Goal: Task Accomplishment & Management: Use online tool/utility

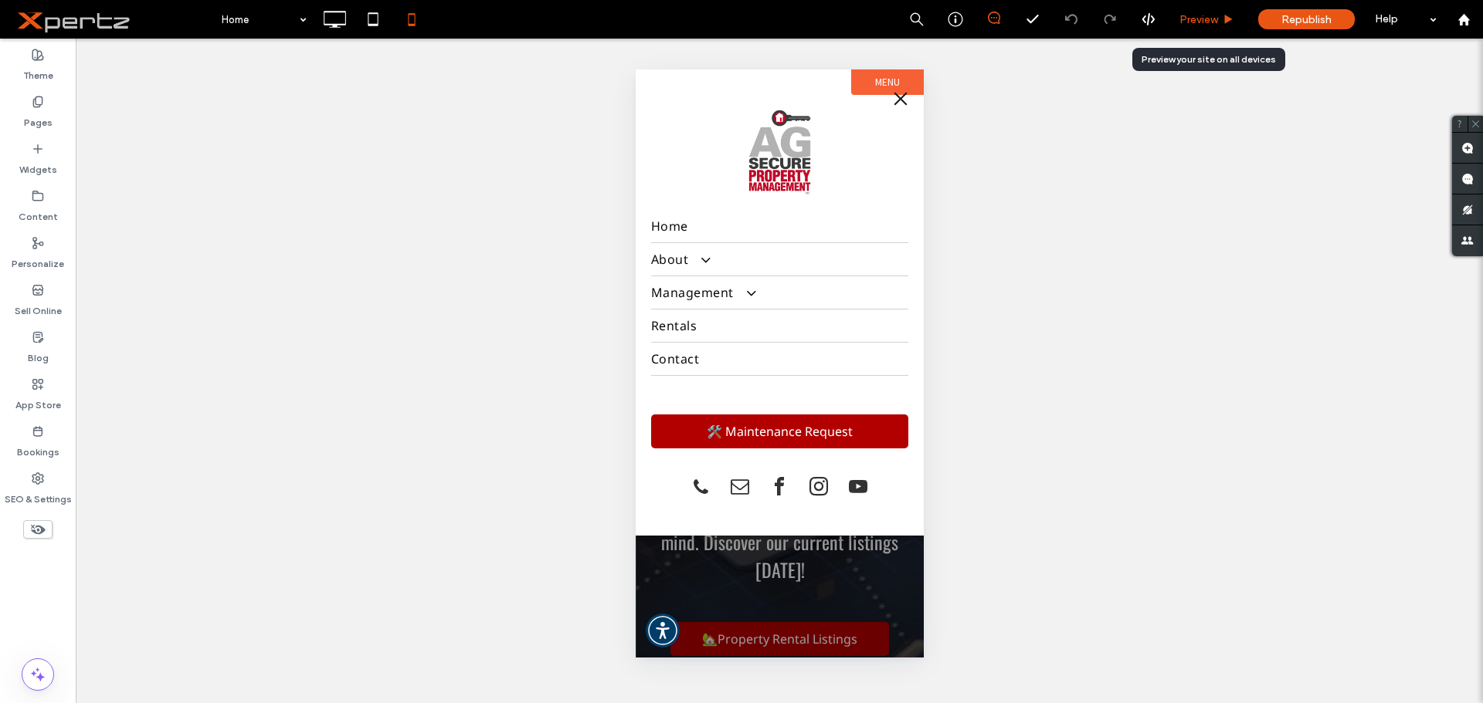
click at [1193, 27] on div "Preview" at bounding box center [1206, 19] width 79 height 39
click at [899, 101] on button "menu" at bounding box center [899, 98] width 31 height 31
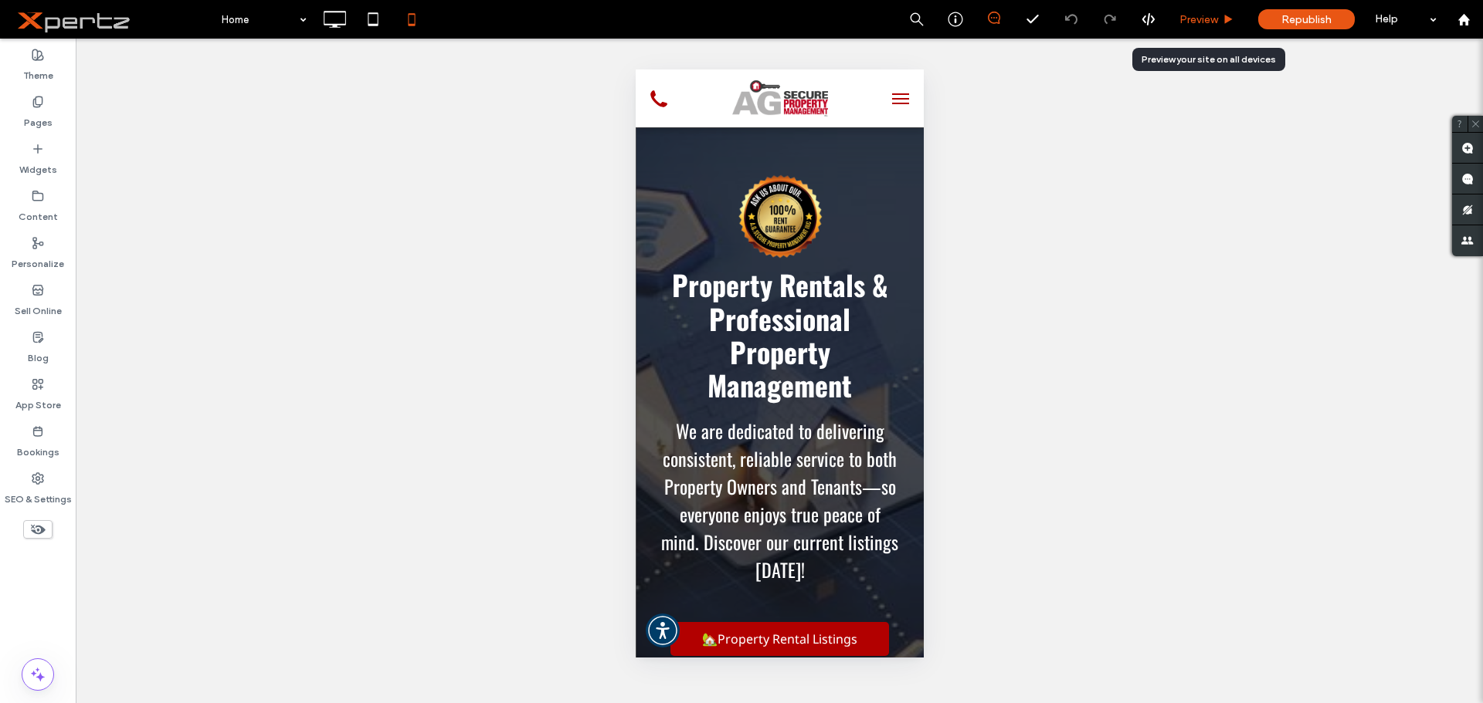
click at [1187, 16] on span "Preview" at bounding box center [1198, 19] width 39 height 13
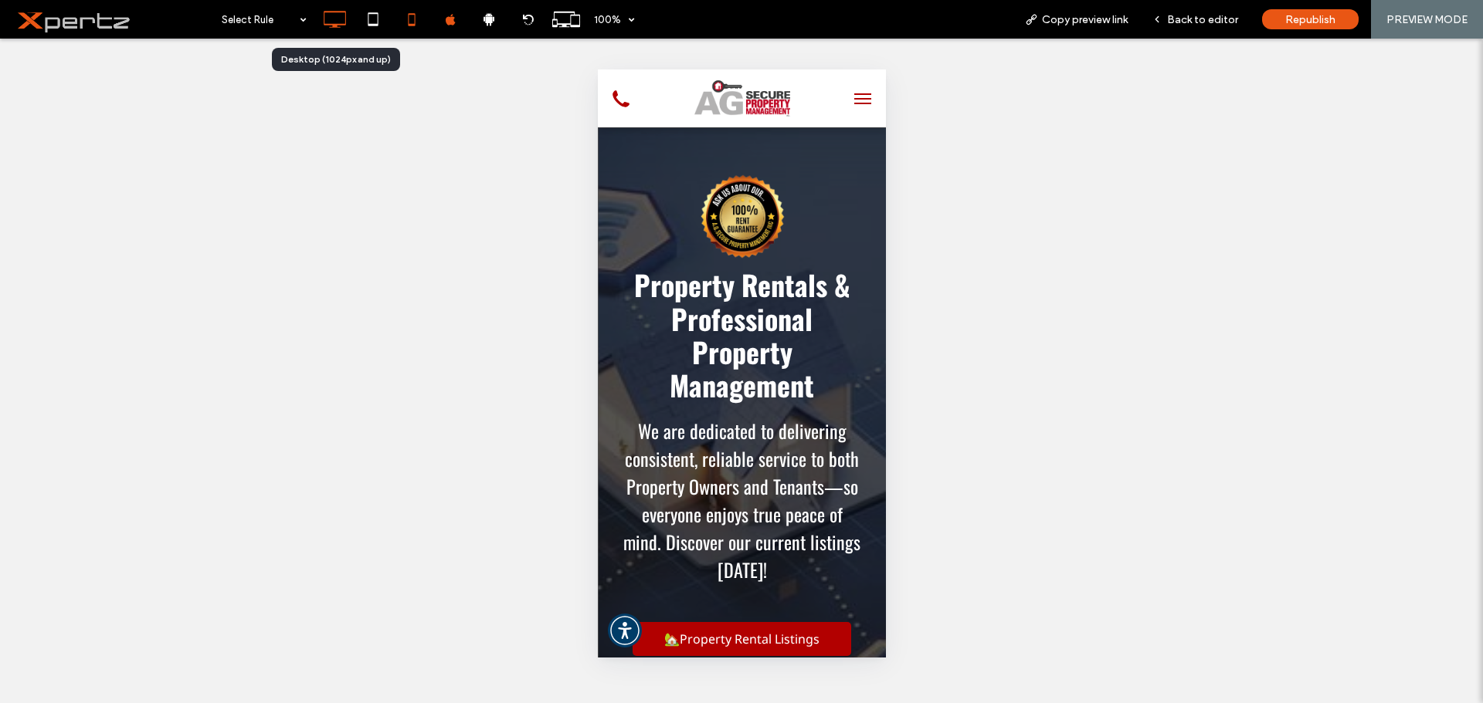
click at [337, 15] on icon at bounding box center [334, 19] width 31 height 31
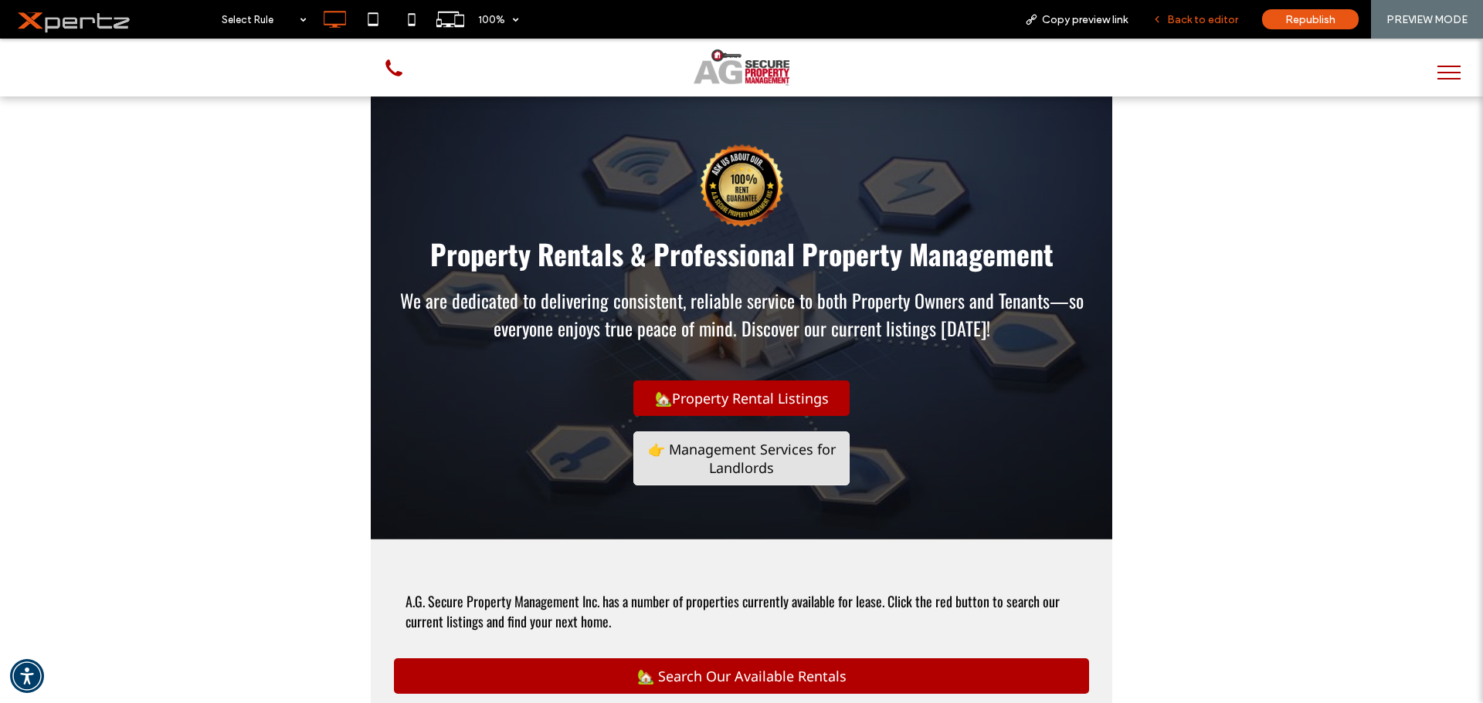
click at [1208, 23] on span "Back to editor" at bounding box center [1202, 19] width 71 height 13
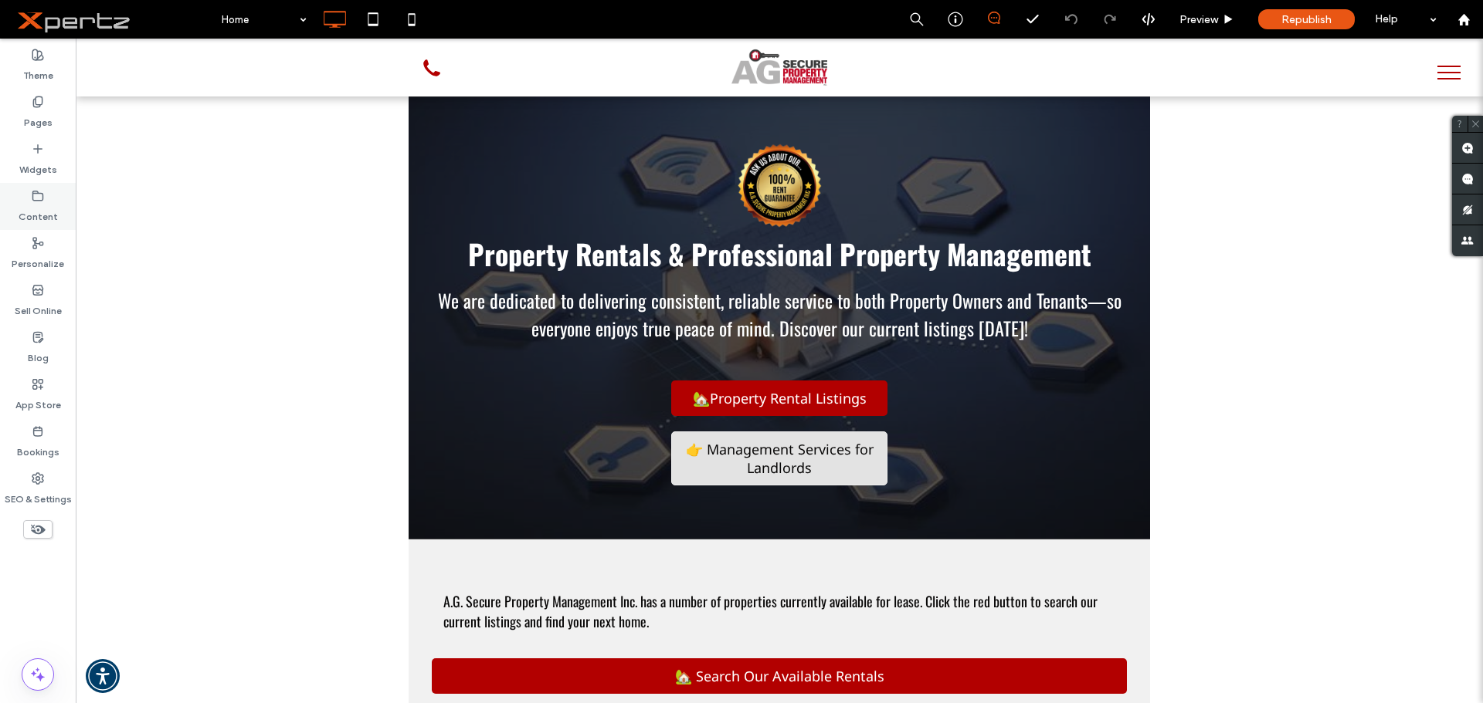
click at [27, 203] on label "Content" at bounding box center [38, 213] width 39 height 22
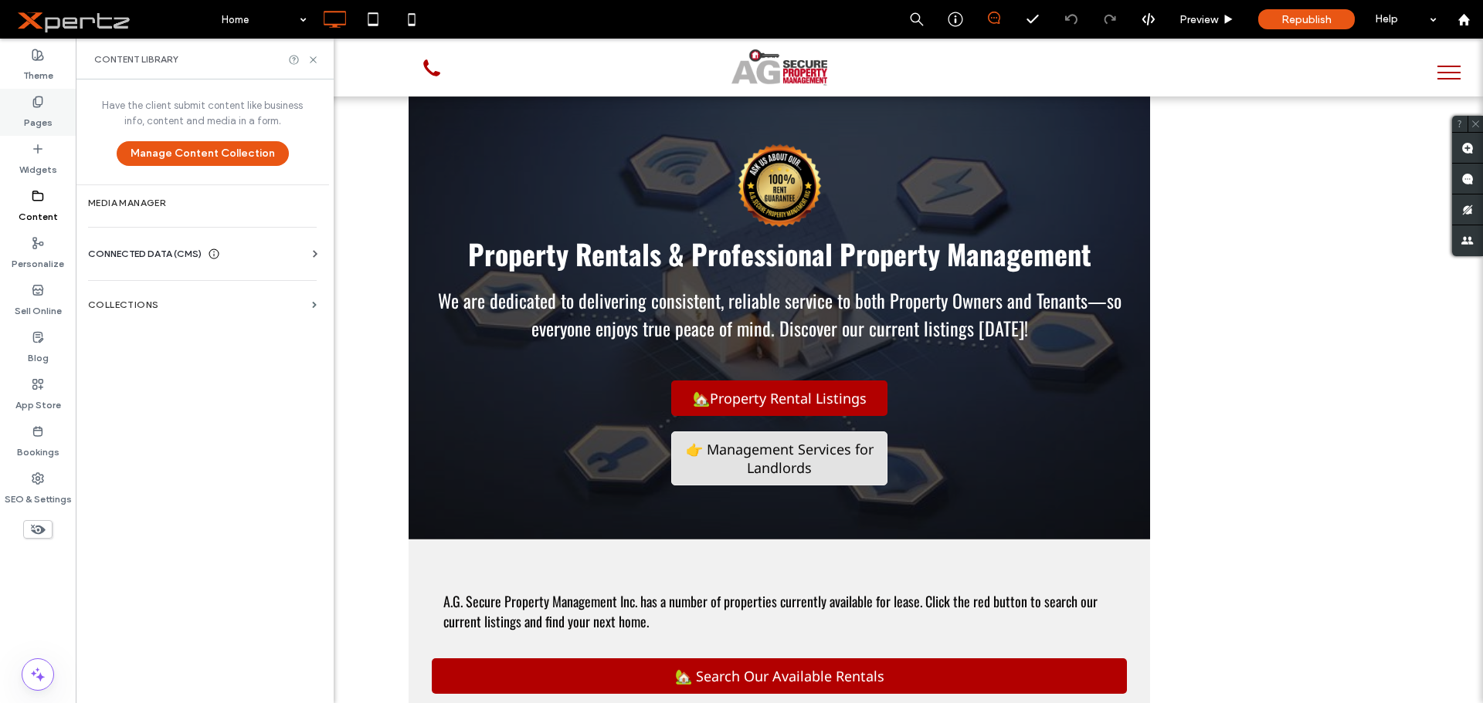
click at [35, 117] on label "Pages" at bounding box center [38, 119] width 29 height 22
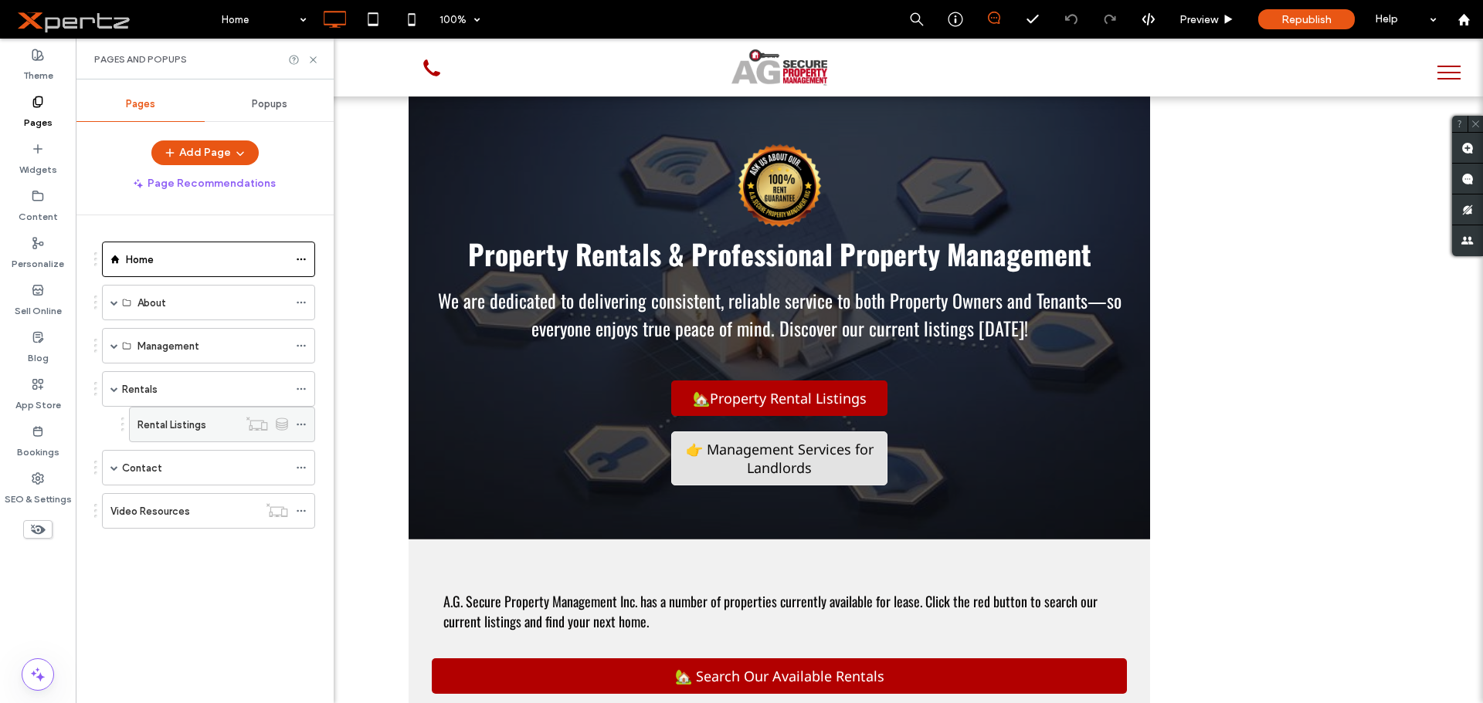
click at [159, 425] on label "Rental Listings" at bounding box center [171, 425] width 69 height 27
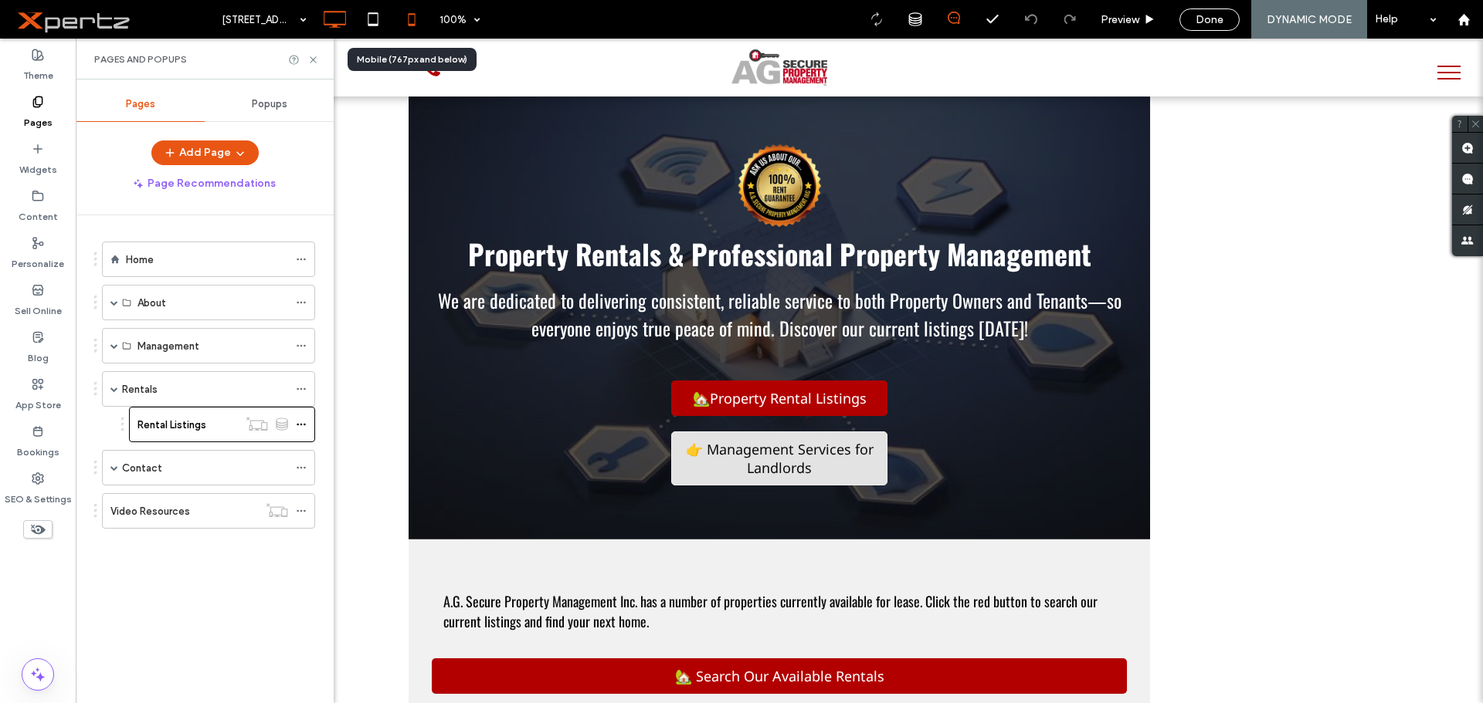
click at [409, 18] on icon at bounding box center [411, 19] width 31 height 31
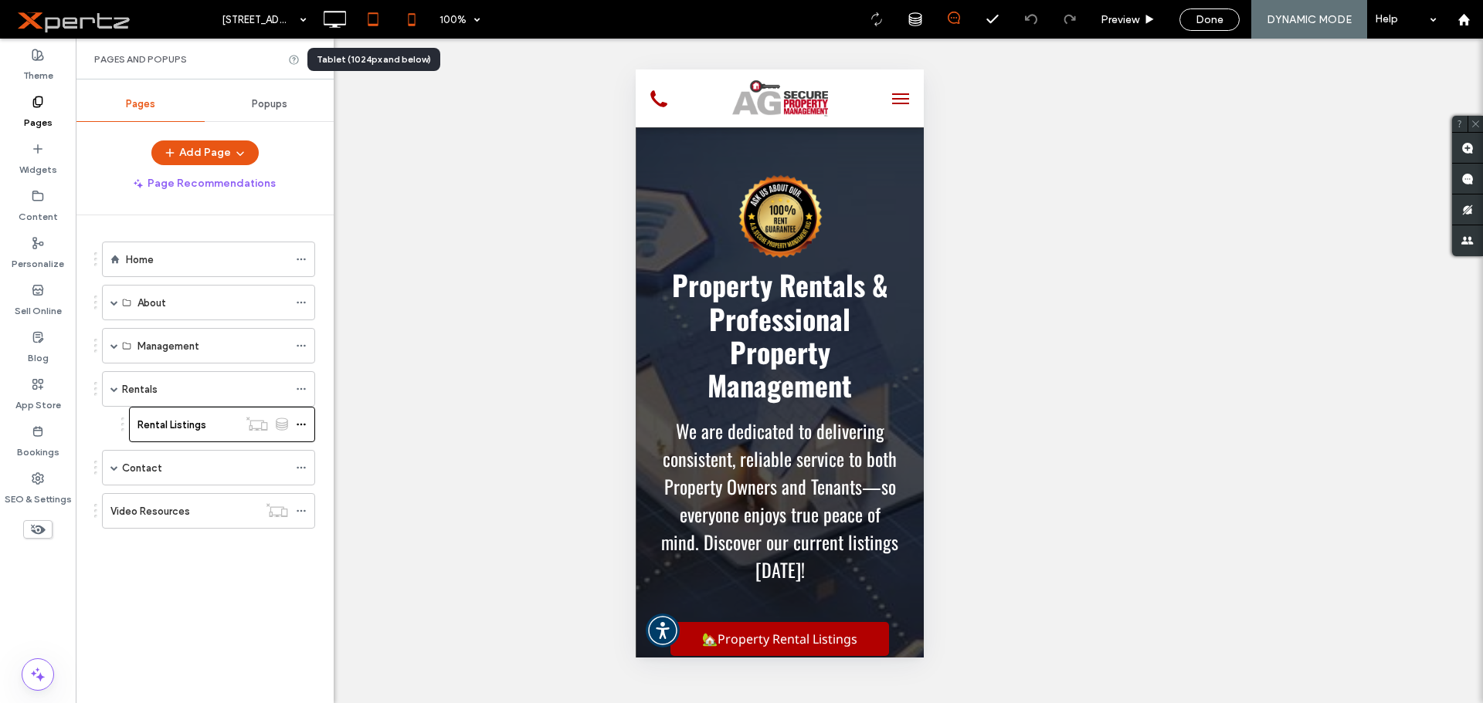
click at [384, 22] on icon at bounding box center [373, 19] width 31 height 31
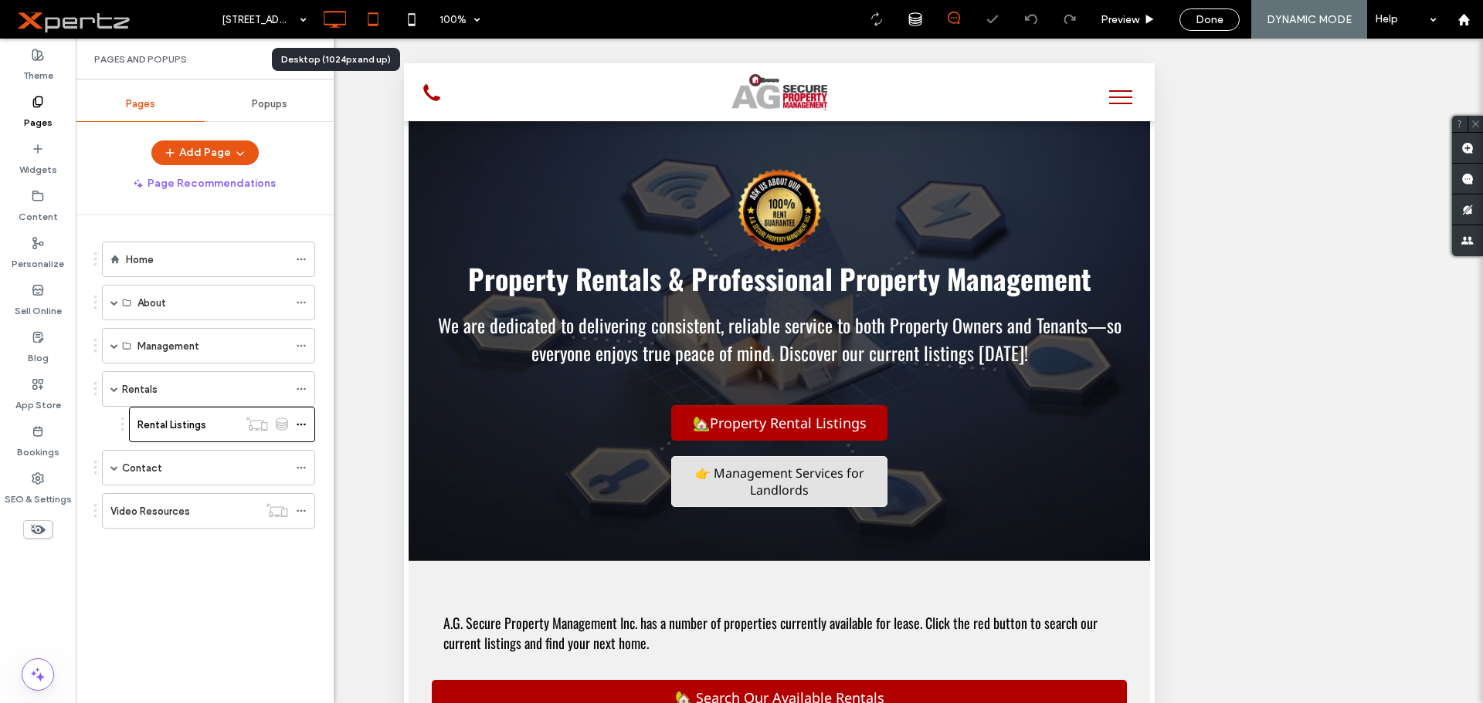
click at [334, 19] on icon at bounding box center [334, 19] width 31 height 31
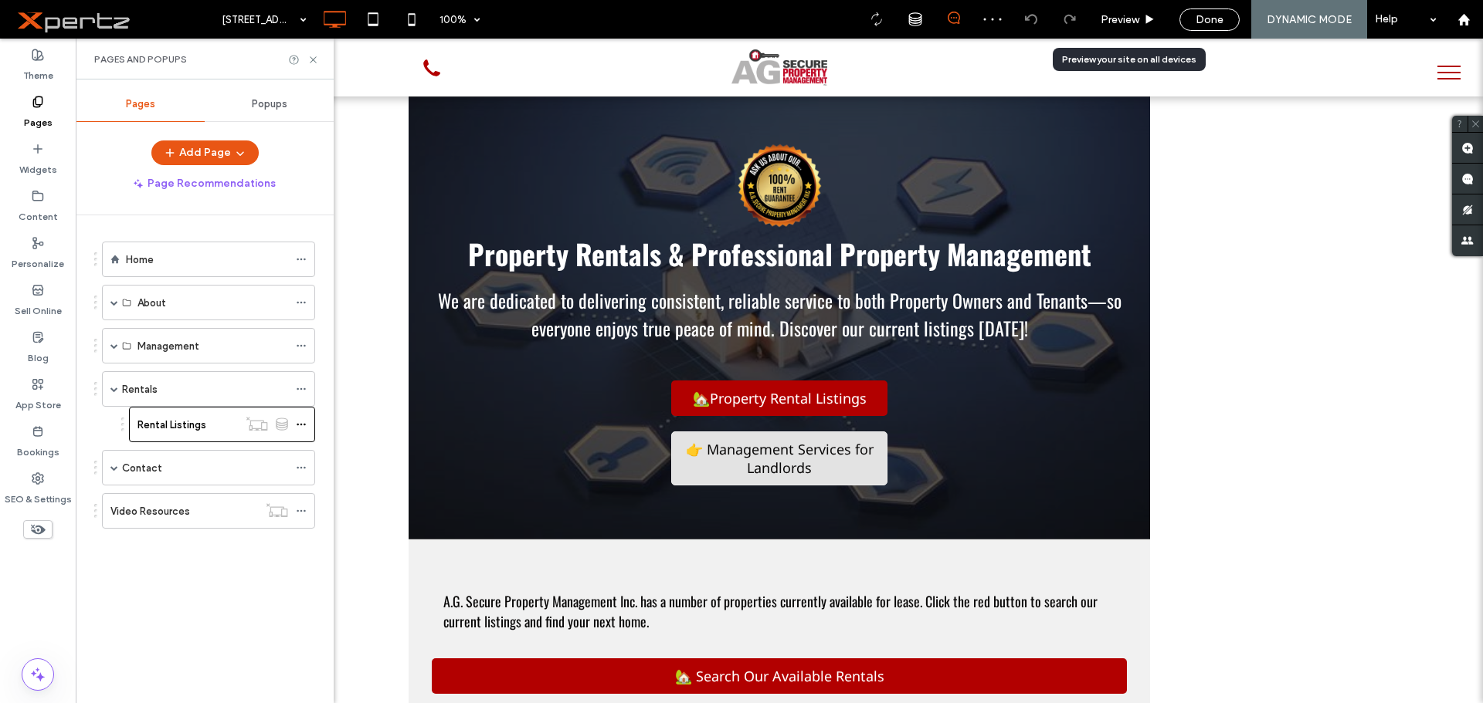
click at [1171, 15] on div "Done" at bounding box center [1208, 19] width 83 height 39
click at [1206, 21] on span "Done" at bounding box center [1209, 19] width 28 height 13
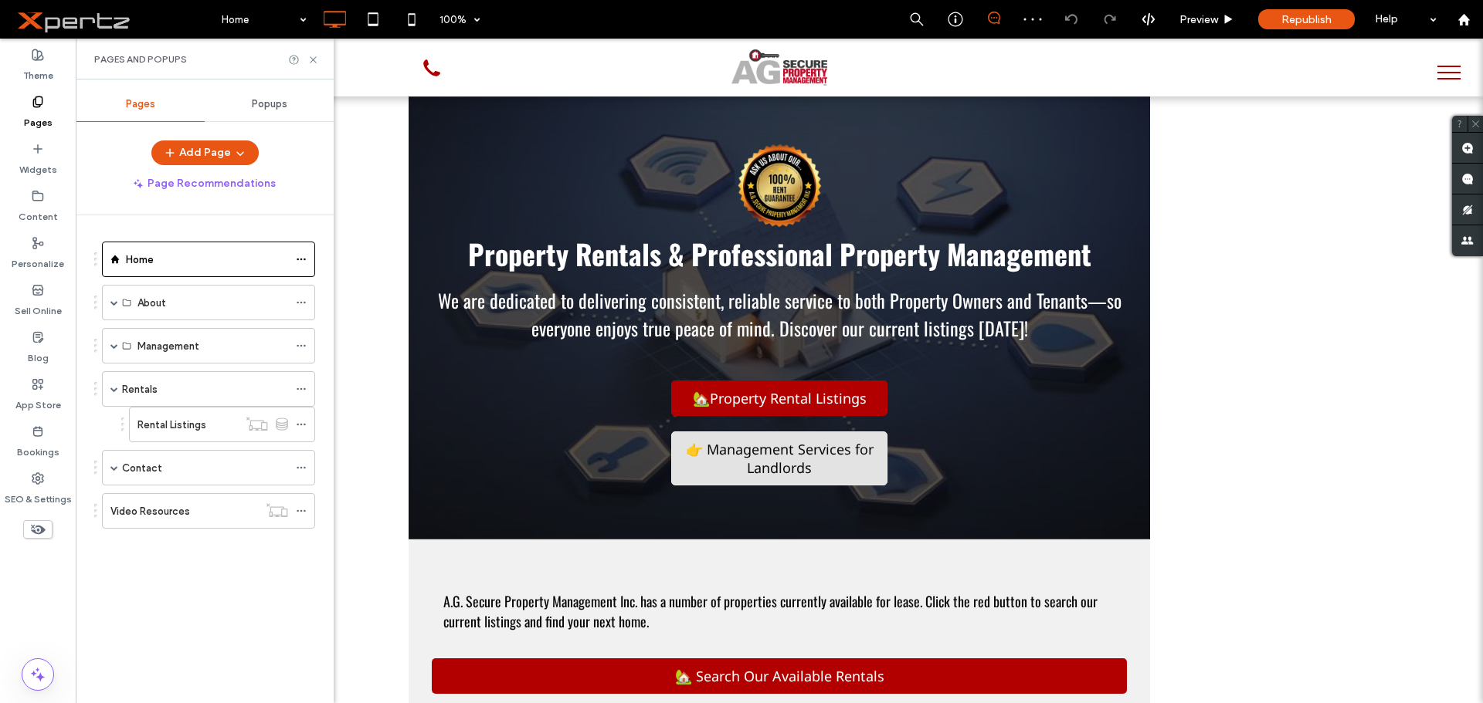
click at [1320, 18] on span "Republish" at bounding box center [1306, 19] width 50 height 13
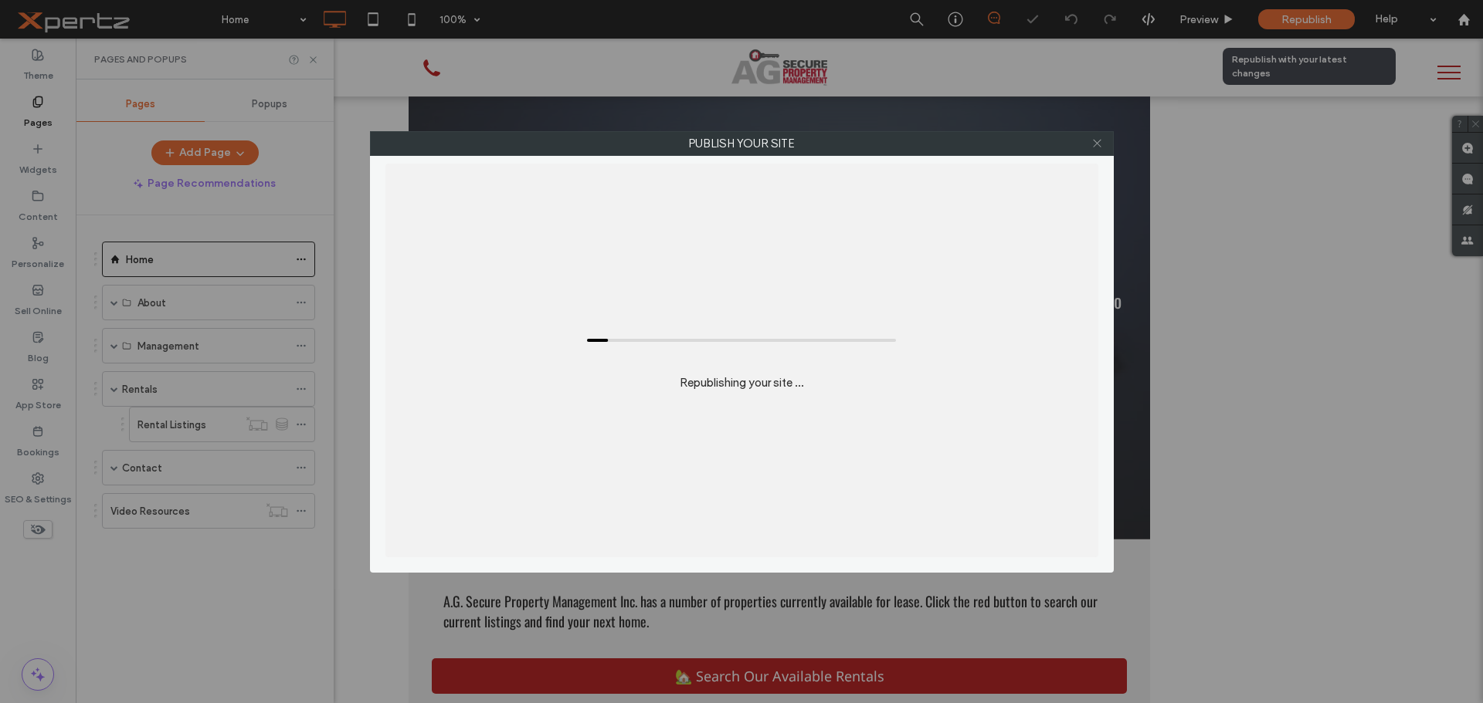
click at [1092, 147] on icon at bounding box center [1097, 143] width 12 height 12
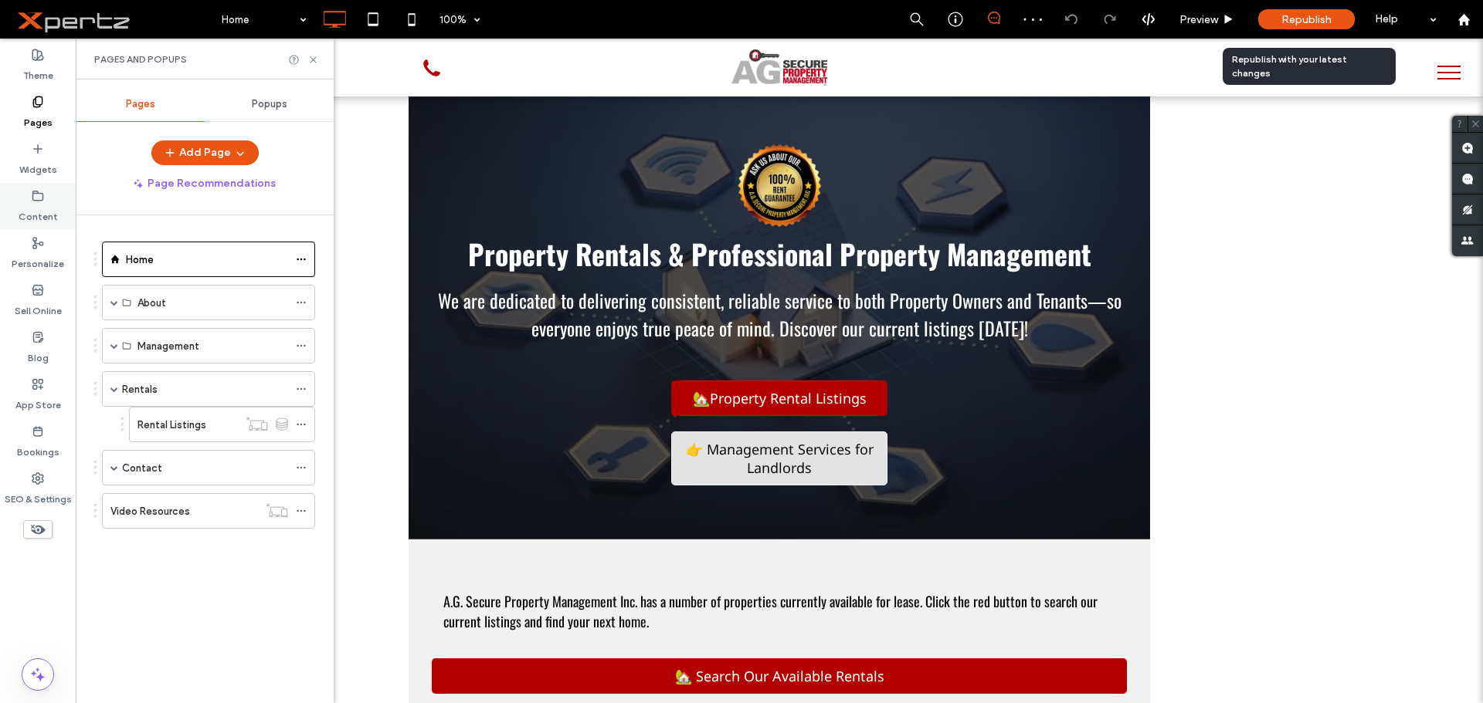
drag, startPoint x: 24, startPoint y: 219, endPoint x: 38, endPoint y: 229, distance: 17.1
click at [24, 219] on label "Content" at bounding box center [38, 213] width 39 height 22
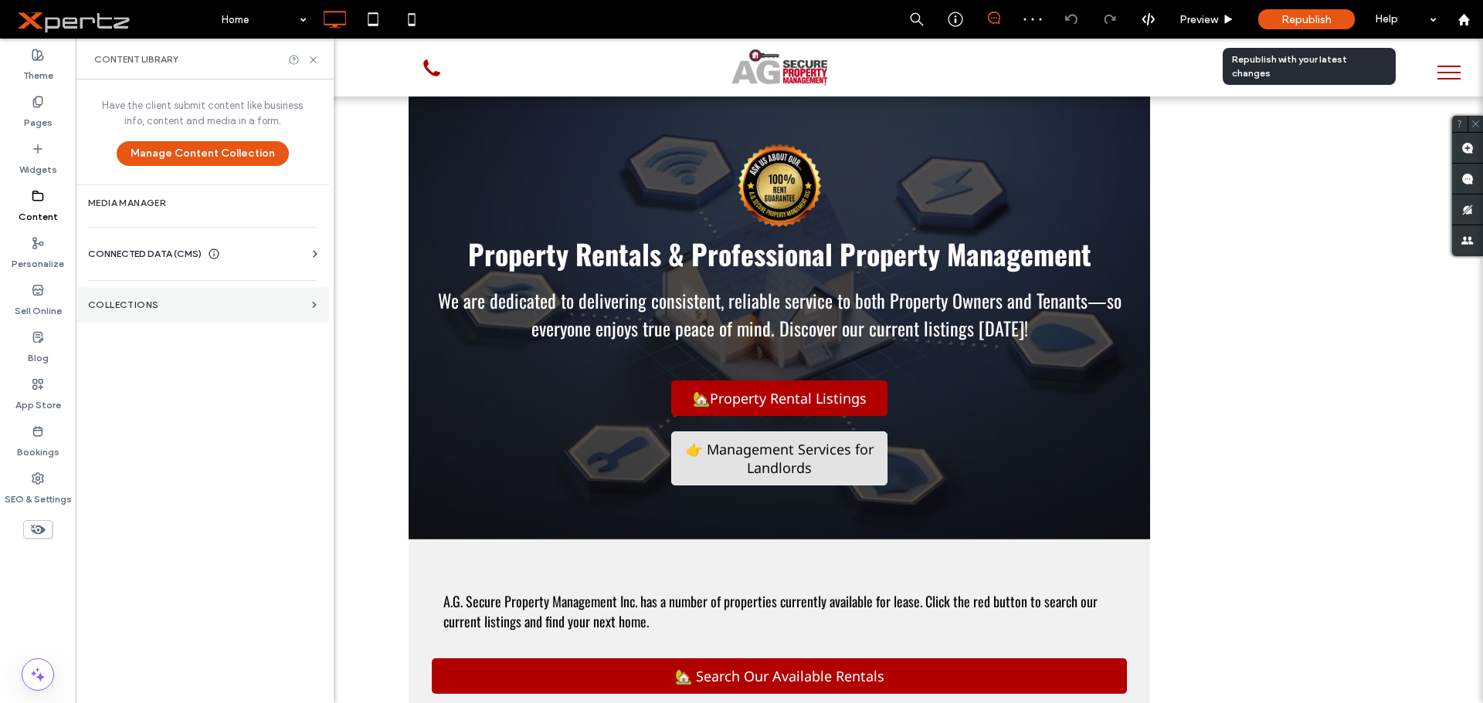
drag, startPoint x: 126, startPoint y: 299, endPoint x: 136, endPoint y: 303, distance: 10.8
click at [127, 299] on section "Collections" at bounding box center [202, 305] width 253 height 36
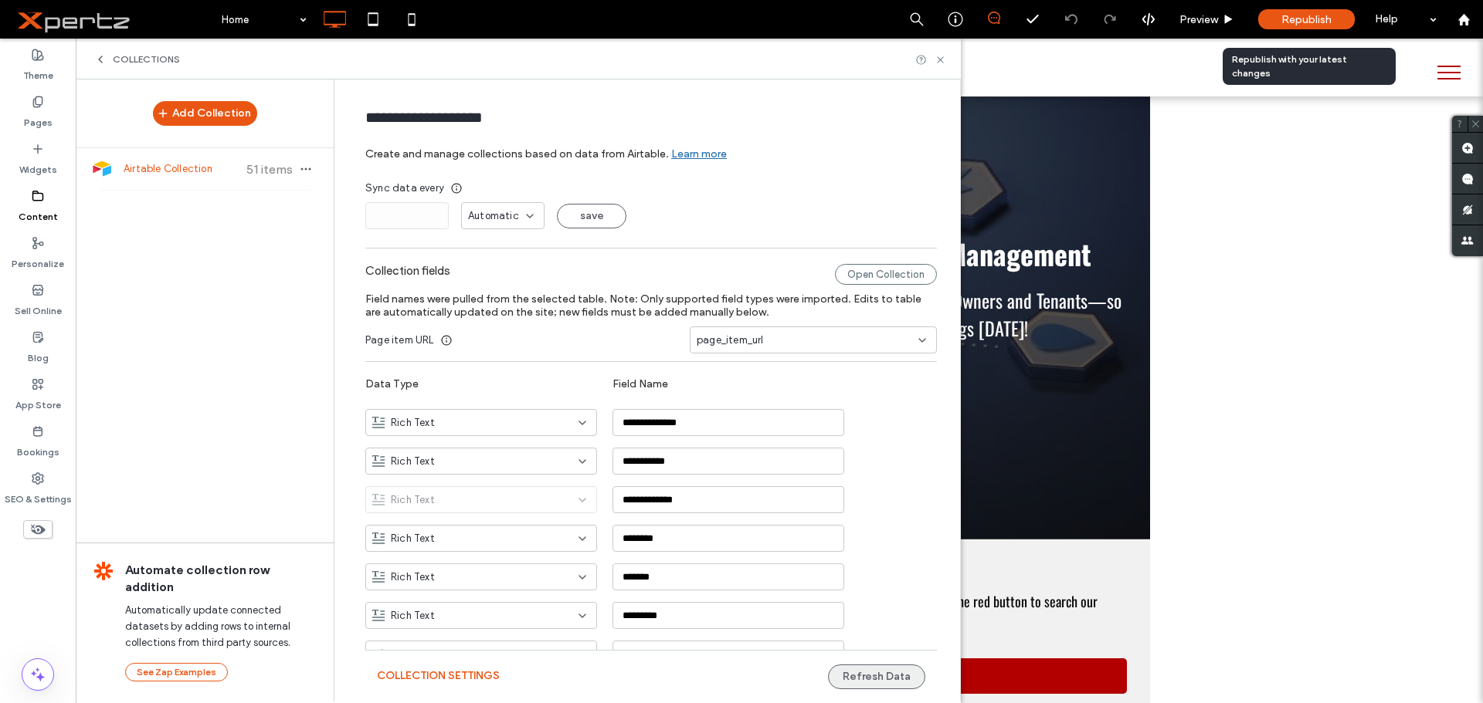
click at [867, 683] on button "Refresh Data" at bounding box center [876, 677] width 97 height 25
drag, startPoint x: 866, startPoint y: 679, endPoint x: 872, endPoint y: 703, distance: 24.7
click at [866, 679] on button "Refresh Data" at bounding box center [876, 677] width 97 height 25
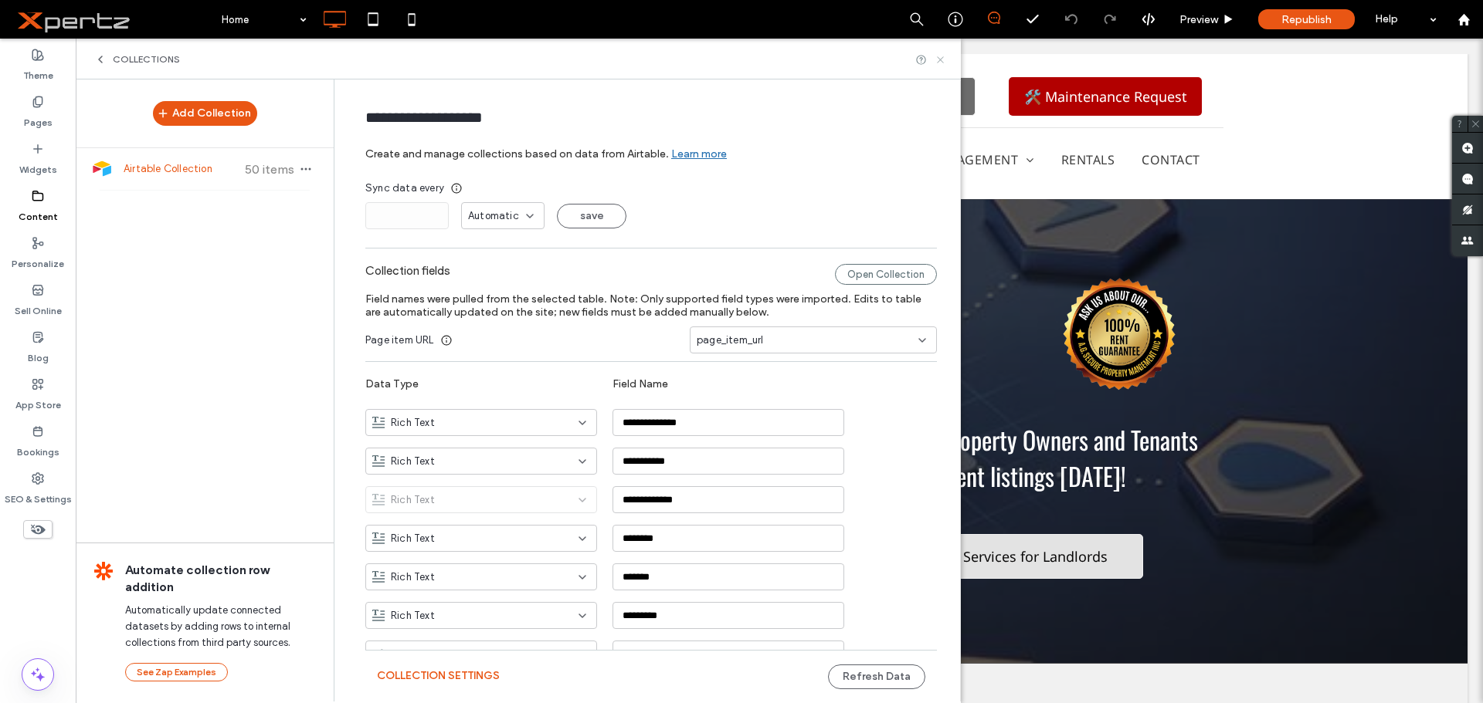
click at [943, 61] on icon at bounding box center [940, 60] width 12 height 12
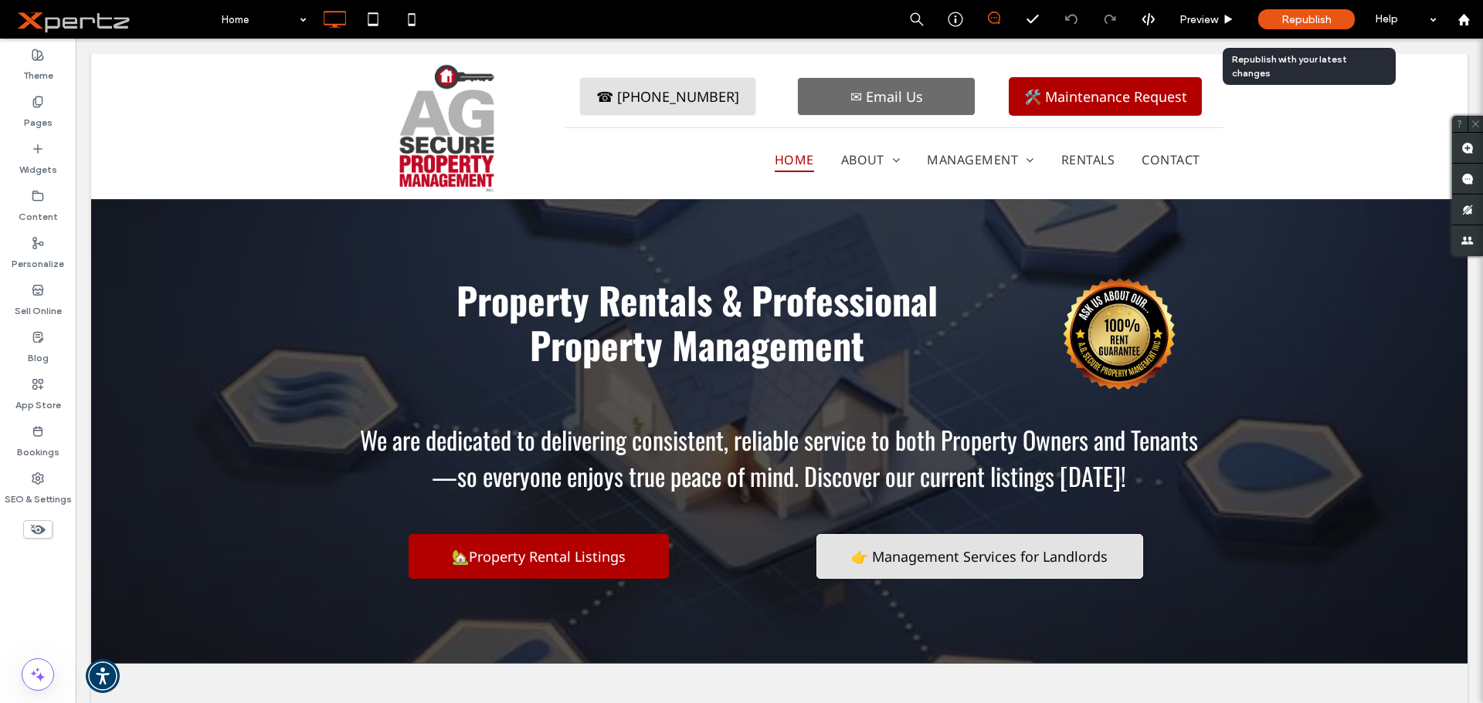
click at [1283, 9] on div "Republish" at bounding box center [1306, 19] width 97 height 20
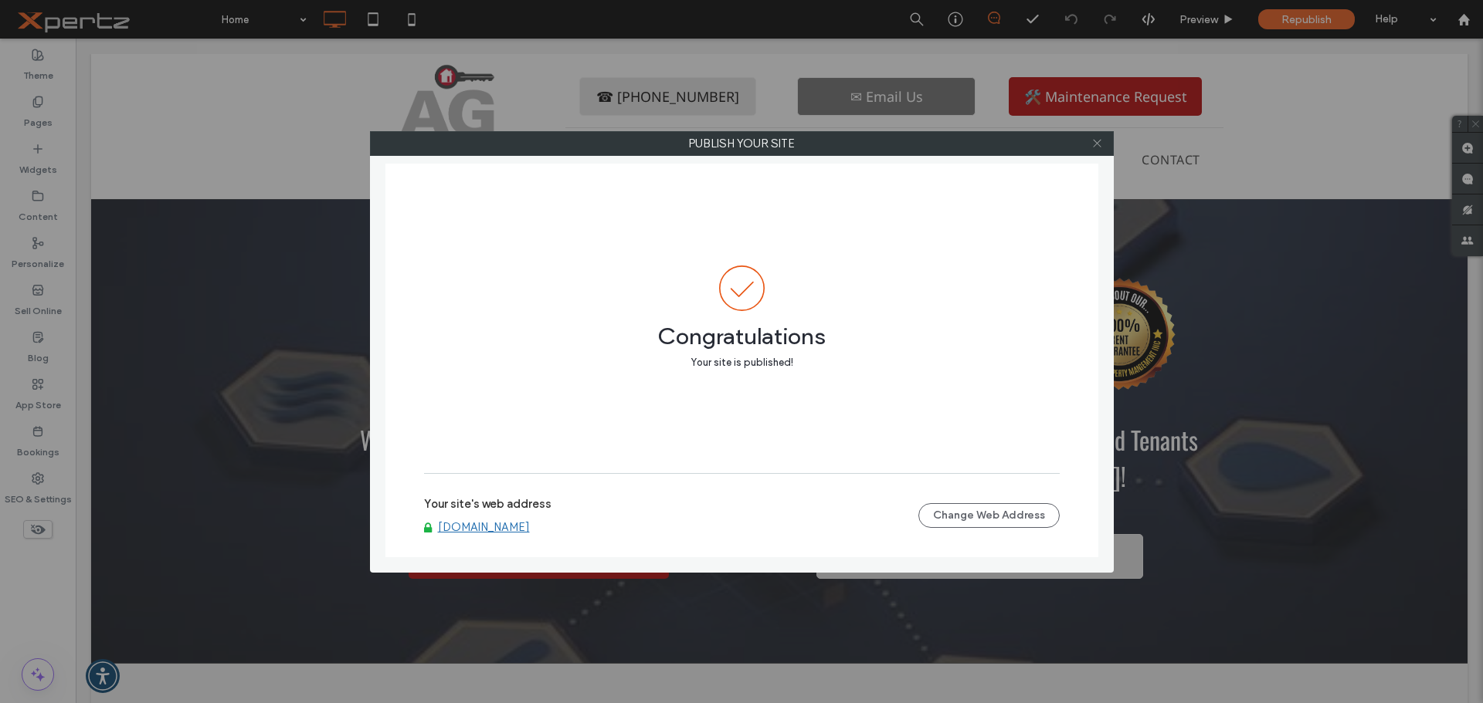
click at [1093, 143] on icon at bounding box center [1097, 143] width 12 height 12
